Goal: Task Accomplishment & Management: Use online tool/utility

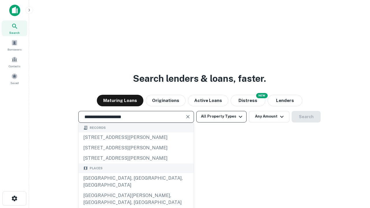
click at [136, 190] on div "[GEOGRAPHIC_DATA], [GEOGRAPHIC_DATA], [GEOGRAPHIC_DATA]" at bounding box center [136, 181] width 115 height 17
click at [221, 116] on button "All Property Types" at bounding box center [221, 117] width 50 height 12
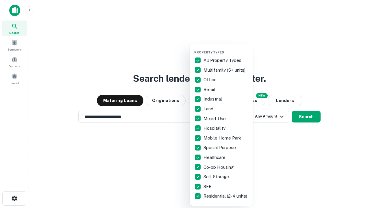
type input "**********"
click at [226, 49] on button "button" at bounding box center [226, 49] width 64 height 0
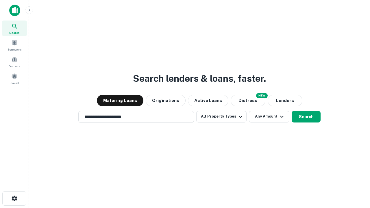
scroll to position [9, 0]
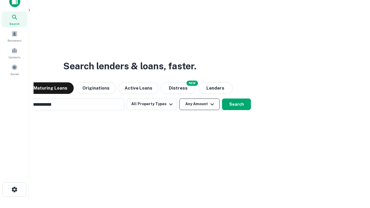
click at [179, 98] on button "Any Amount" at bounding box center [199, 104] width 40 height 12
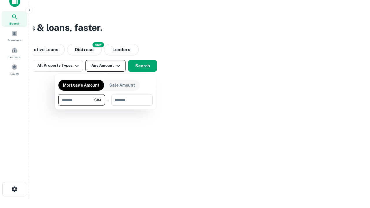
type input "*******"
click at [105, 106] on button "button" at bounding box center [105, 106] width 94 height 0
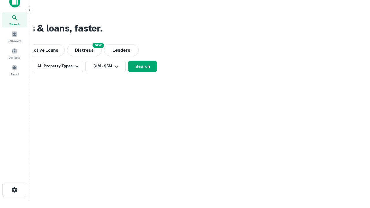
scroll to position [3, 107]
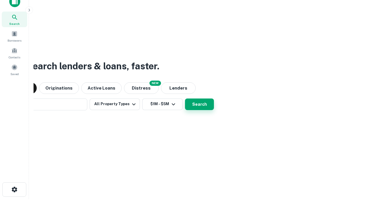
click at [185, 98] on button "Search" at bounding box center [199, 104] width 29 height 12
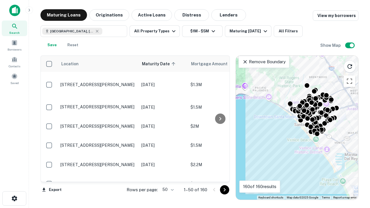
click at [167, 189] on body "Search Borrowers Contacts Saved Maturing Loans Originations Active Loans Distre…" at bounding box center [185, 104] width 370 height 208
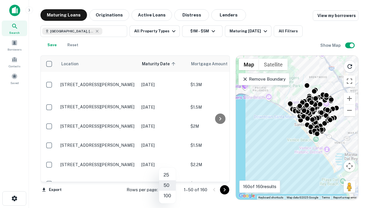
click at [167, 175] on li "25" at bounding box center [167, 175] width 17 height 10
